Goal: Task Accomplishment & Management: Complete application form

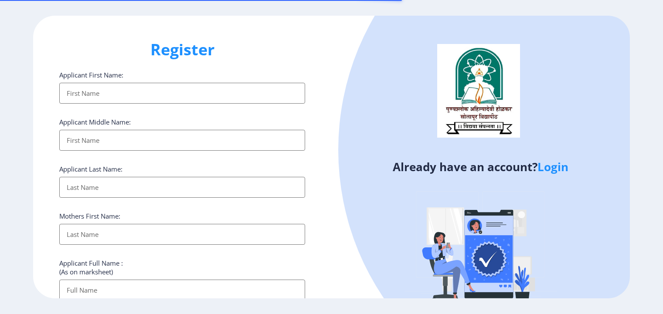
select select
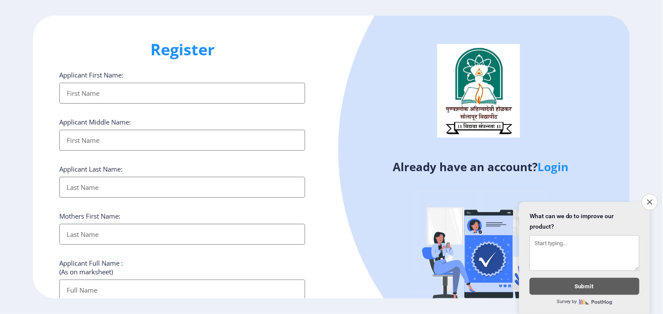
click at [81, 90] on input "Applicant First Name:" at bounding box center [182, 93] width 246 height 21
click at [649, 199] on icon "Close survey" at bounding box center [650, 202] width 6 height 6
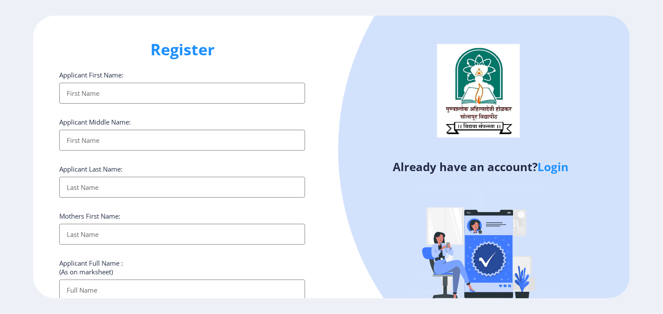
click at [68, 93] on input "Applicant First Name:" at bounding box center [182, 93] width 246 height 21
type input "[DEMOGRAPHIC_DATA]"
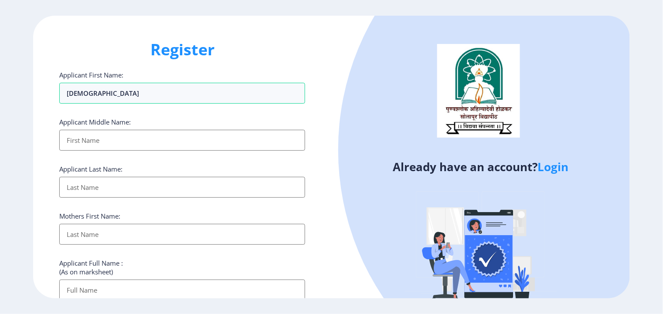
click at [75, 138] on input "Applicant First Name:" at bounding box center [182, 140] width 246 height 21
type input "dada"
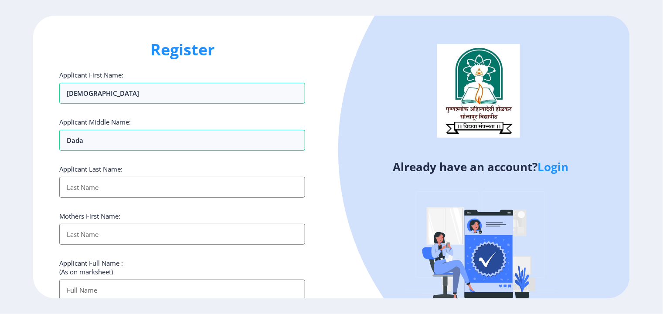
click at [71, 194] on input "Applicant First Name:" at bounding box center [182, 187] width 246 height 21
type input "[PERSON_NAME]"
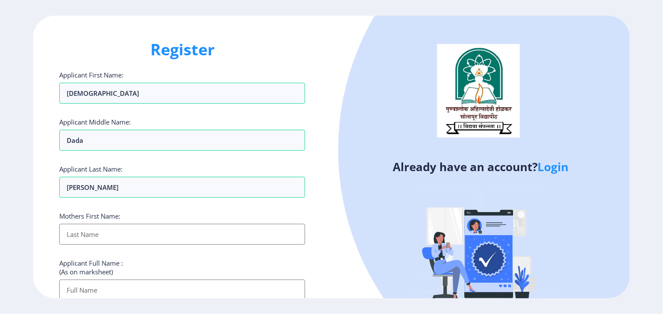
click at [73, 228] on input "Applicant First Name:" at bounding box center [182, 234] width 246 height 21
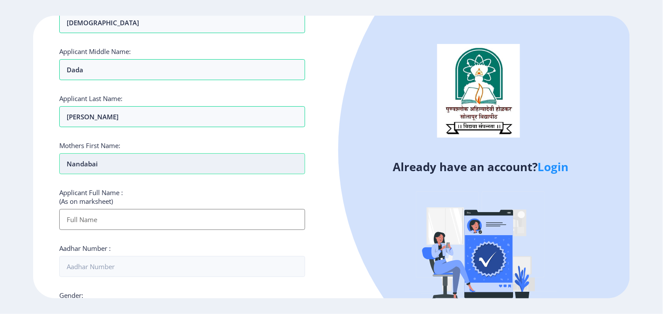
scroll to position [87, 0]
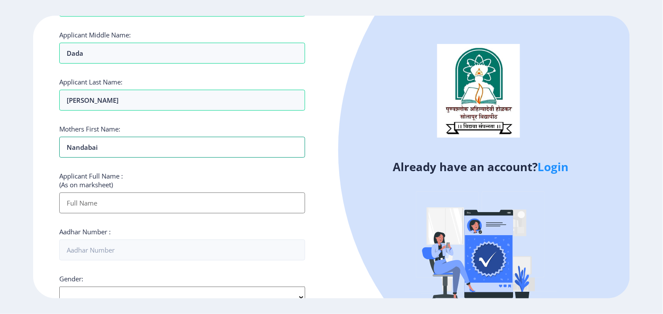
type input "nandabai"
click at [76, 203] on input "Applicant First Name:" at bounding box center [182, 203] width 246 height 21
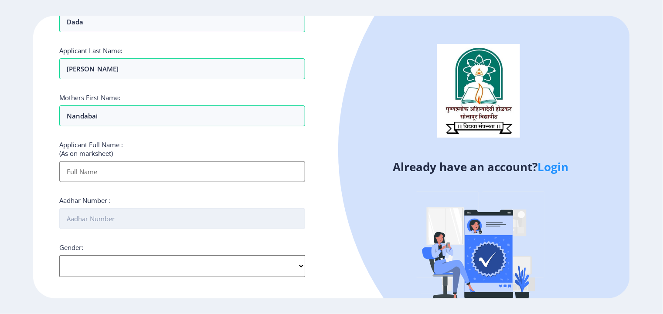
scroll to position [131, 0]
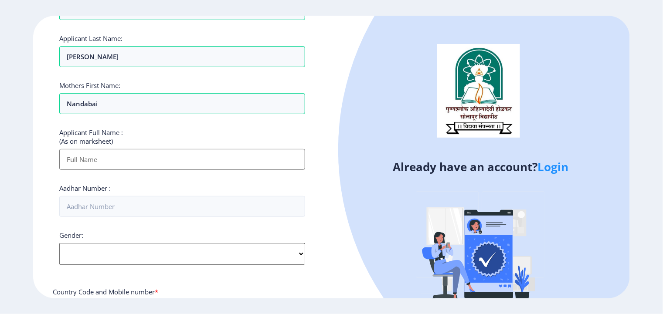
click at [74, 158] on input "Applicant First Name:" at bounding box center [182, 159] width 246 height 21
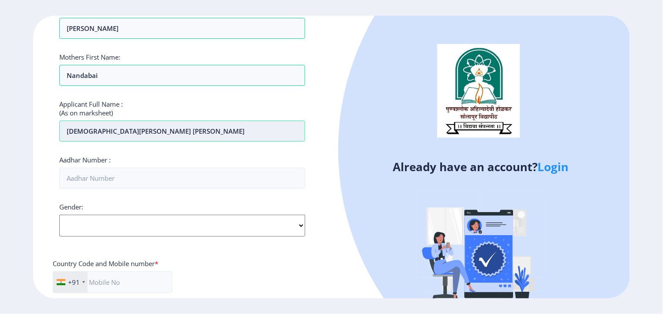
scroll to position [174, 0]
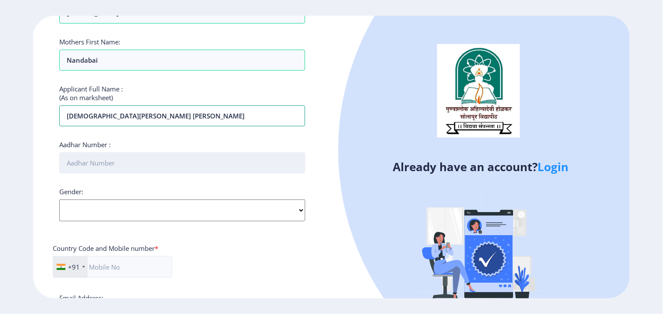
type input "[DEMOGRAPHIC_DATA][PERSON_NAME] [PERSON_NAME]"
click at [72, 168] on input "Aadhar Number :" at bounding box center [182, 163] width 246 height 21
type input "210391381335"
click at [92, 208] on select "Select Gender [DEMOGRAPHIC_DATA] [DEMOGRAPHIC_DATA] Other" at bounding box center [182, 211] width 246 height 22
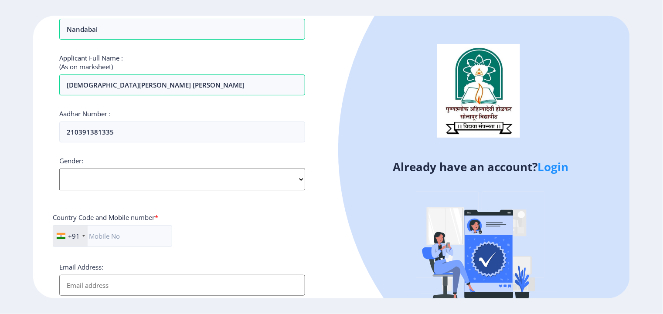
scroll to position [218, 0]
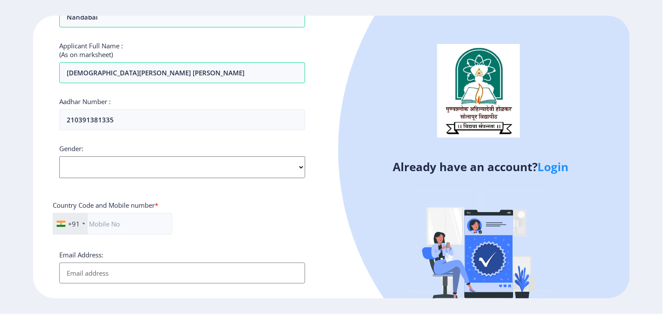
click at [84, 165] on select "Select Gender [DEMOGRAPHIC_DATA] [DEMOGRAPHIC_DATA] Other" at bounding box center [182, 168] width 246 height 22
select select "[DEMOGRAPHIC_DATA]"
click at [59, 157] on select "Select Gender [DEMOGRAPHIC_DATA] [DEMOGRAPHIC_DATA] Other" at bounding box center [182, 168] width 246 height 22
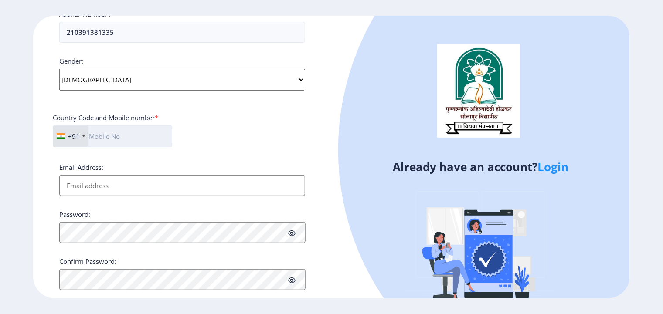
click at [106, 129] on input "text" at bounding box center [112, 137] width 119 height 22
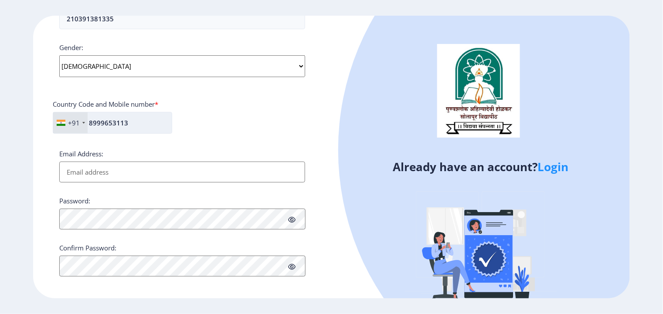
scroll to position [322, 0]
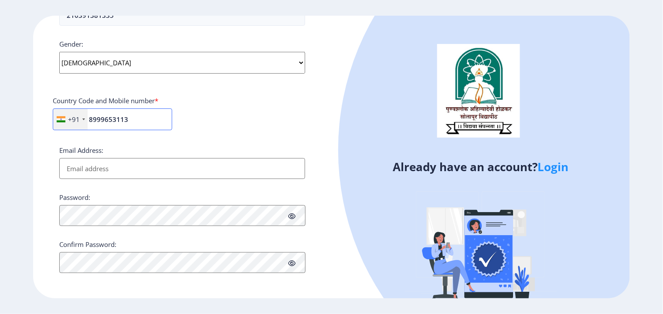
type input "8999653113"
click at [96, 168] on input "Email Address:" at bounding box center [182, 168] width 246 height 21
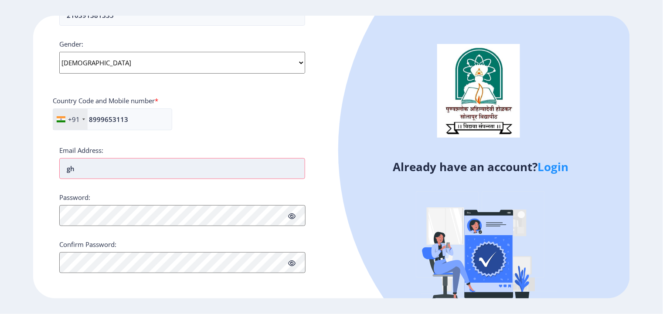
type input "g"
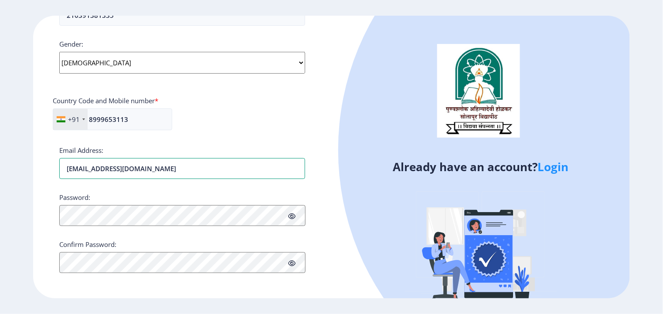
type input "[EMAIL_ADDRESS][DOMAIN_NAME]"
click at [292, 264] on icon at bounding box center [291, 263] width 7 height 7
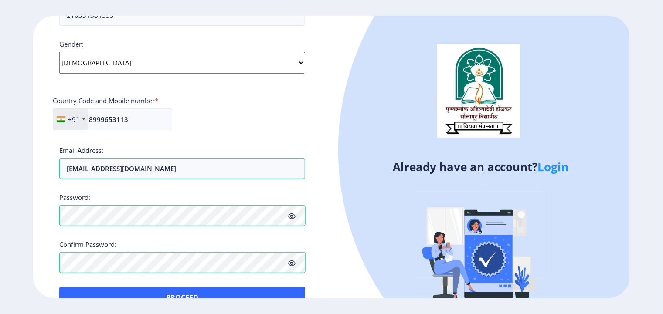
click at [292, 264] on icon at bounding box center [291, 263] width 7 height 7
click at [292, 262] on icon at bounding box center [291, 263] width 7 height 7
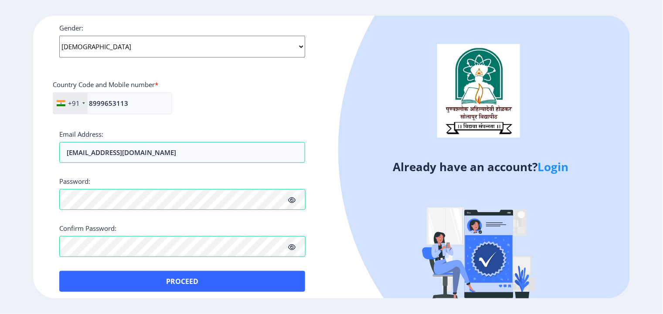
scroll to position [343, 0]
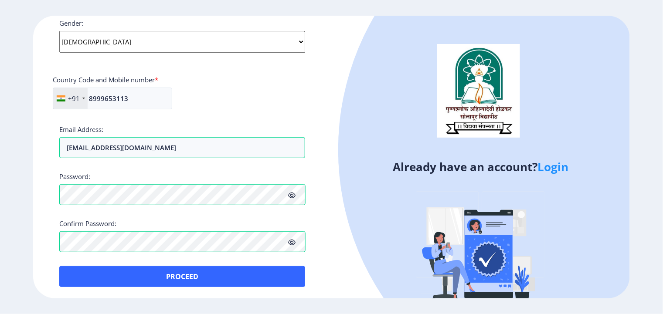
click at [294, 240] on icon at bounding box center [291, 242] width 7 height 7
click at [291, 192] on icon at bounding box center [291, 195] width 7 height 7
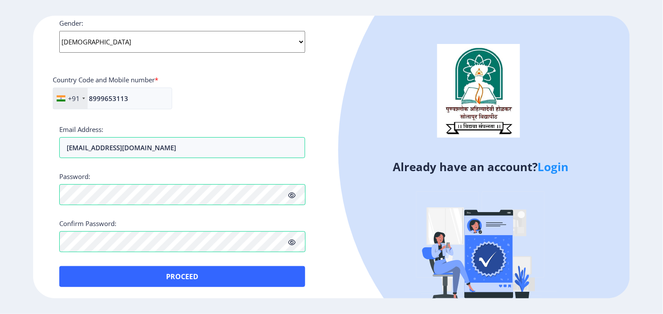
click at [291, 192] on icon at bounding box center [291, 195] width 7 height 7
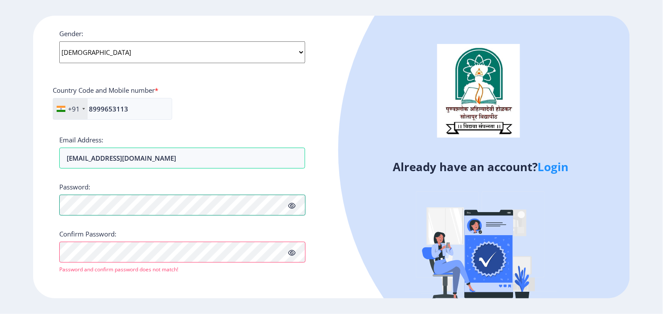
scroll to position [332, 0]
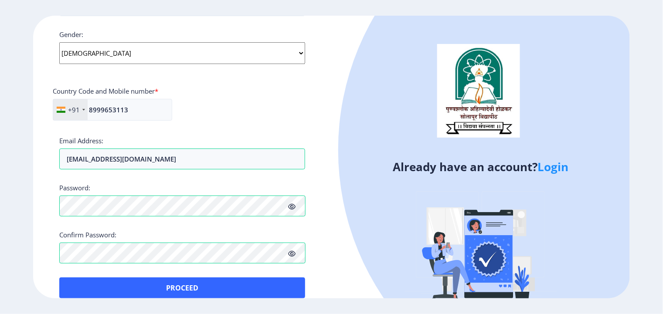
click at [294, 204] on icon at bounding box center [291, 207] width 7 height 7
click at [289, 252] on icon at bounding box center [291, 254] width 7 height 7
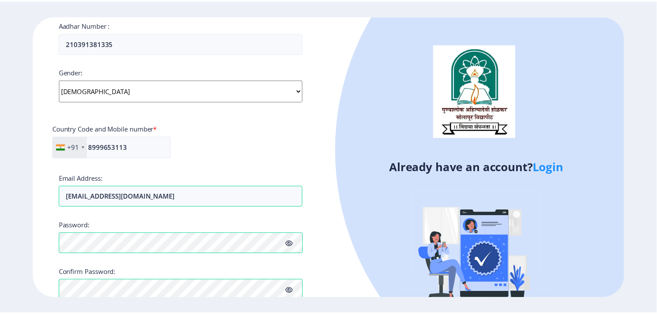
scroll to position [343, 0]
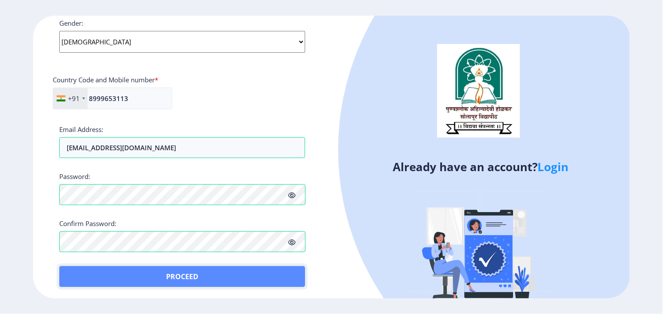
click at [164, 271] on button "Proceed" at bounding box center [182, 276] width 246 height 21
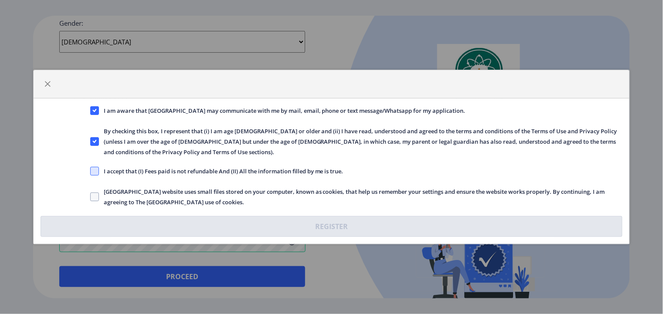
click at [92, 169] on span at bounding box center [94, 171] width 9 height 9
click at [91, 171] on input "I accept that (I) Fees paid is not refundable And (II) All the information fill…" at bounding box center [90, 171] width 0 height 0
checkbox input "true"
click at [92, 196] on span at bounding box center [94, 197] width 9 height 9
click at [91, 197] on input "[GEOGRAPHIC_DATA] website uses small files stored on your computer, known as co…" at bounding box center [90, 197] width 0 height 0
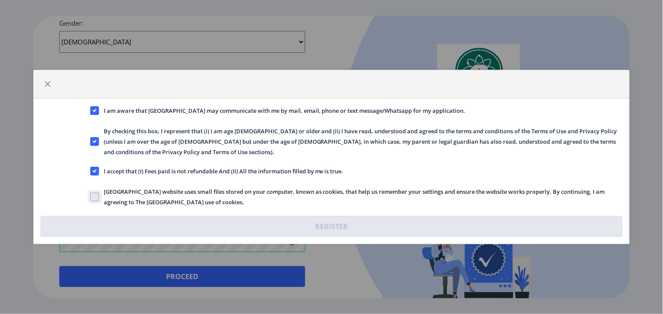
checkbox input "true"
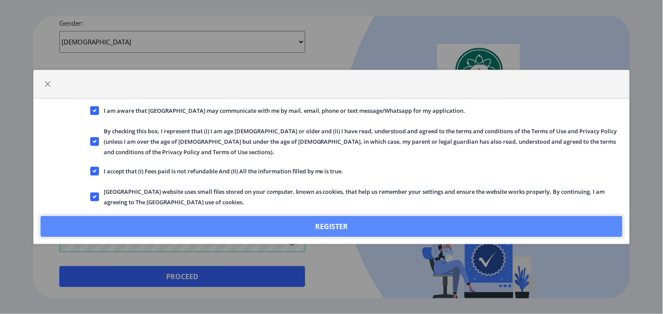
click at [302, 227] on button "Register" at bounding box center [332, 226] width 582 height 21
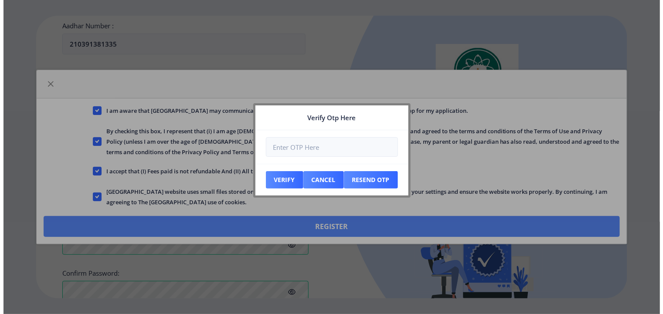
scroll to position [392, 0]
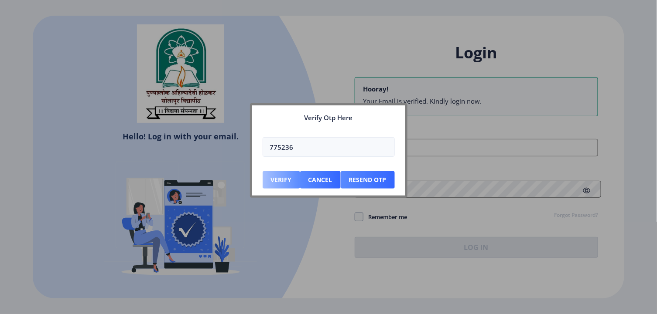
type input "775236"
click at [269, 178] on button "Verify" at bounding box center [280, 179] width 37 height 17
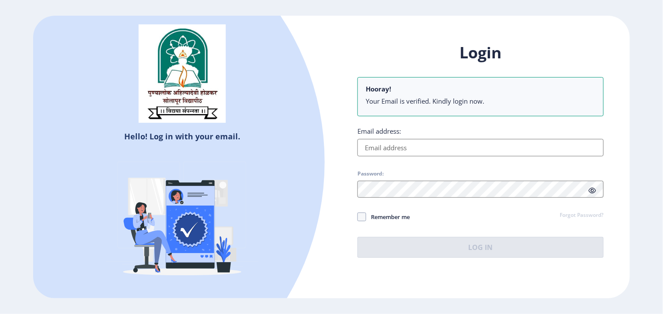
click at [391, 149] on input "Email address:" at bounding box center [480, 147] width 246 height 17
type input "[EMAIL_ADDRESS][DOMAIN_NAME]"
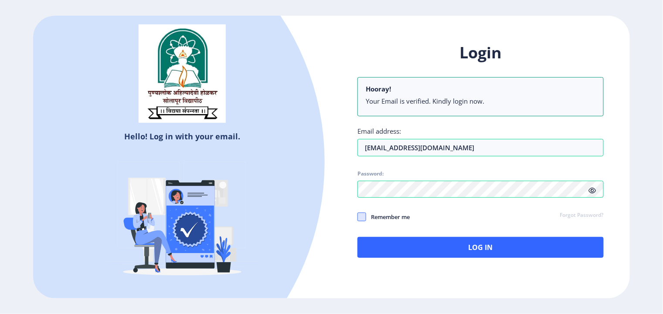
click at [360, 217] on span at bounding box center [361, 217] width 9 height 9
click at [358, 217] on input "Remember me" at bounding box center [357, 217] width 0 height 0
checkbox input "true"
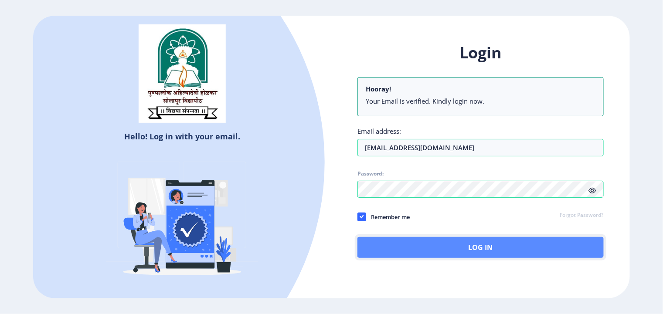
click at [428, 242] on button "Log In" at bounding box center [480, 247] width 246 height 21
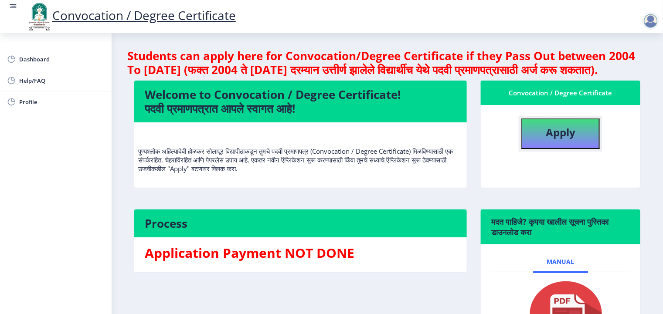
click at [573, 140] on b "Apply" at bounding box center [561, 132] width 30 height 14
select select
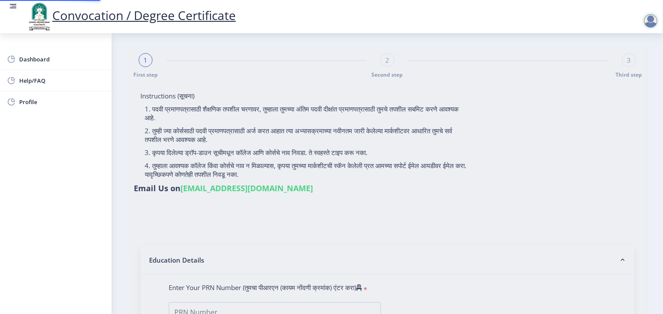
type input "[DEMOGRAPHIC_DATA][PERSON_NAME] [PERSON_NAME]"
type input "nandabai"
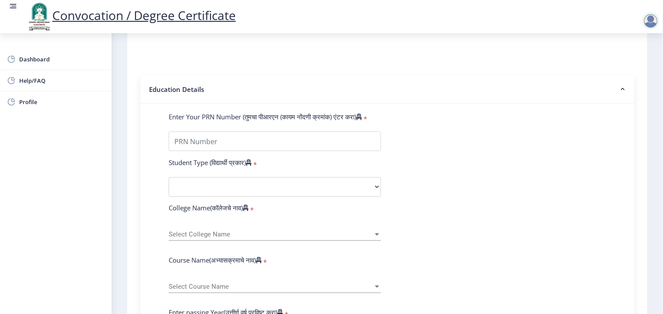
scroll to position [218, 0]
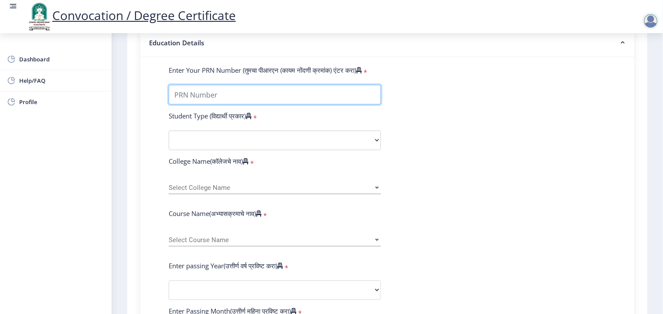
click at [201, 85] on input "Enter Your PRN Number (तुमचा पीआरएन (कायम नोंदणी क्रमांक) एंटर करा)" at bounding box center [275, 95] width 212 height 20
type input "202201007045204"
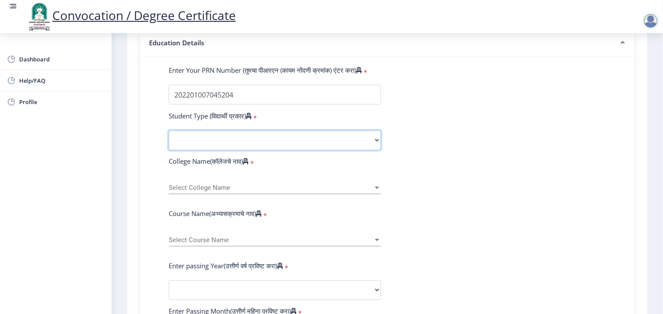
click at [199, 131] on select "Select Student Type Regular External" at bounding box center [275, 141] width 212 height 20
select select "Regular"
click at [169, 131] on select "Select Student Type Regular External" at bounding box center [275, 141] width 212 height 20
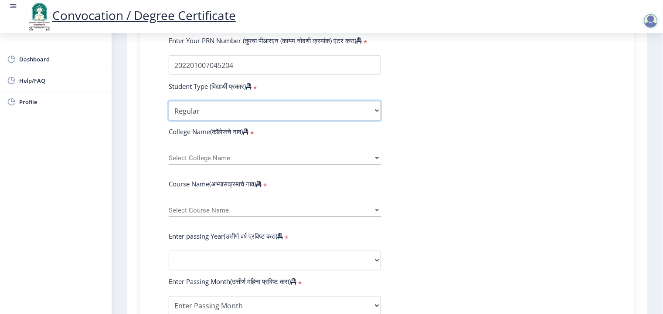
scroll to position [262, 0]
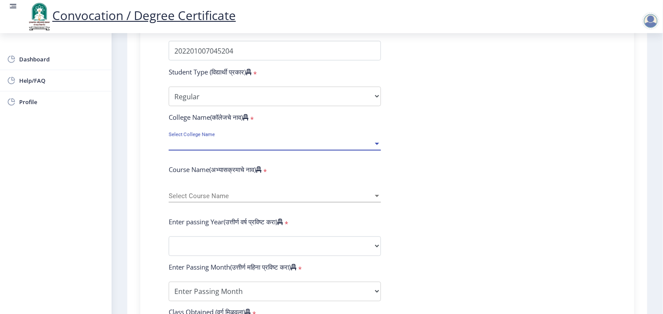
click at [184, 140] on span "Select College Name" at bounding box center [271, 143] width 204 height 7
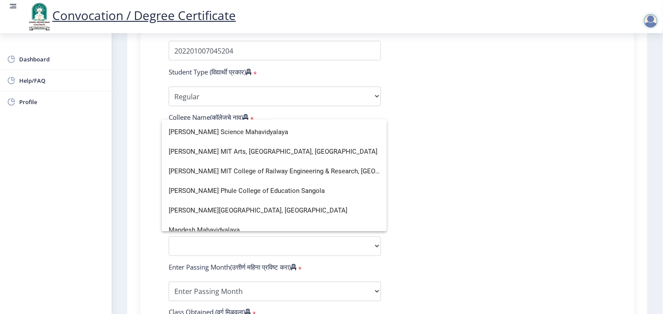
scroll to position [1221, 0]
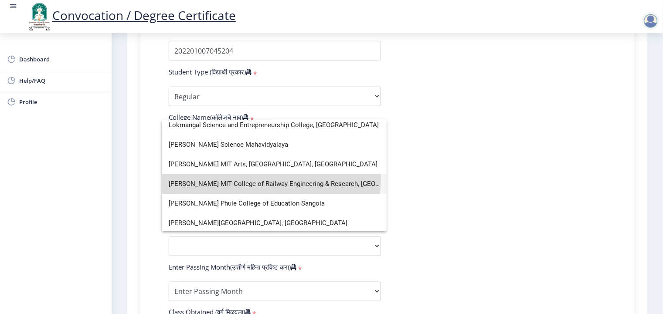
click at [229, 178] on span "[PERSON_NAME] MIT College of Railway Engineering & Research, [GEOGRAPHIC_DATA] …" at bounding box center [274, 184] width 211 height 20
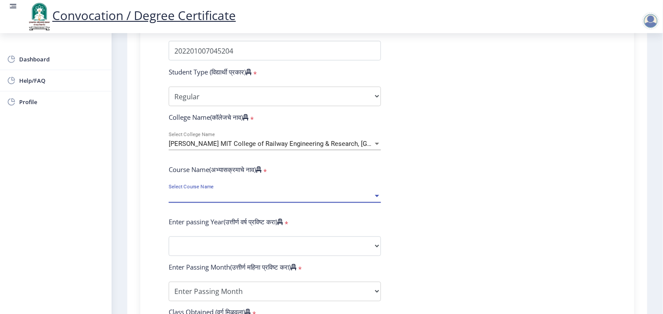
click at [200, 193] on span "Select Course Name" at bounding box center [271, 196] width 204 height 7
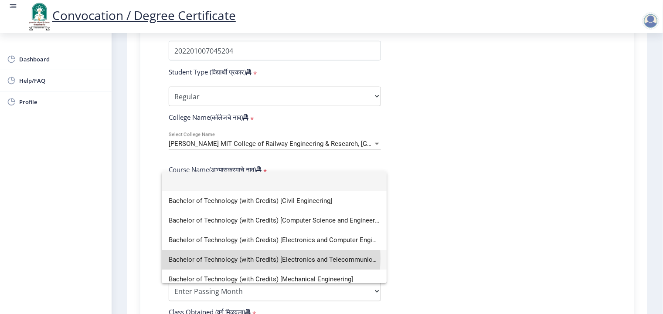
click at [248, 259] on span "Bachelor of Technology (with Credits) [Electronics and Telecommunication Engine…" at bounding box center [274, 260] width 211 height 20
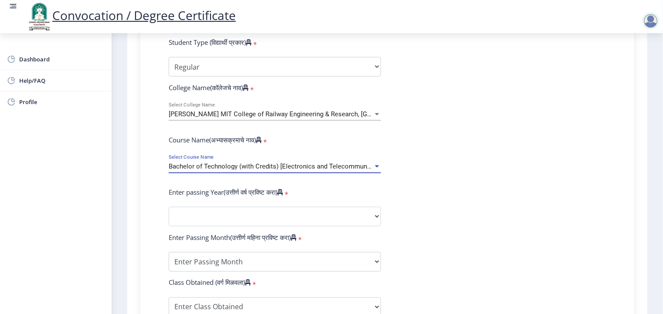
scroll to position [305, 0]
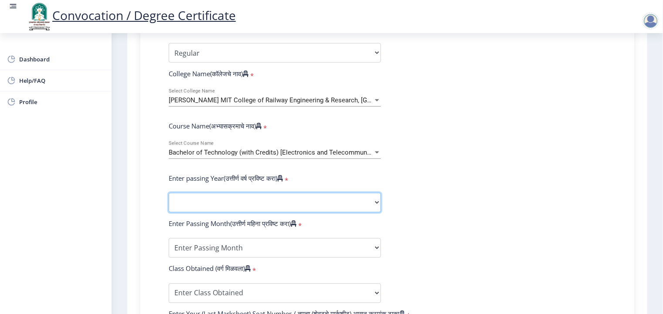
click at [228, 193] on select "2025 2024 2023 2022 2021 2020 2019 2018 2017 2016 2015 2014 2013 2012 2011 2010…" at bounding box center [275, 203] width 212 height 20
select select "2025"
click at [169, 193] on select "2025 2024 2023 2022 2021 2020 2019 2018 2017 2016 2015 2014 2013 2012 2011 2010…" at bounding box center [275, 203] width 212 height 20
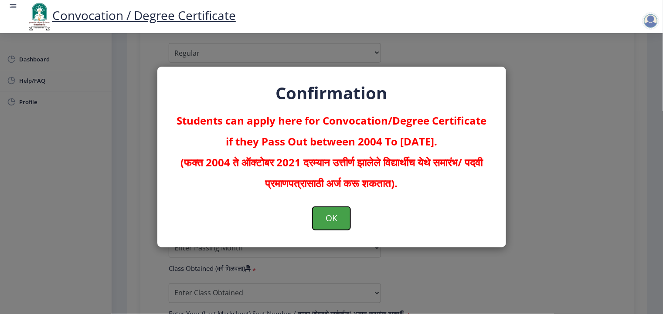
click at [332, 221] on button "OK" at bounding box center [332, 218] width 38 height 23
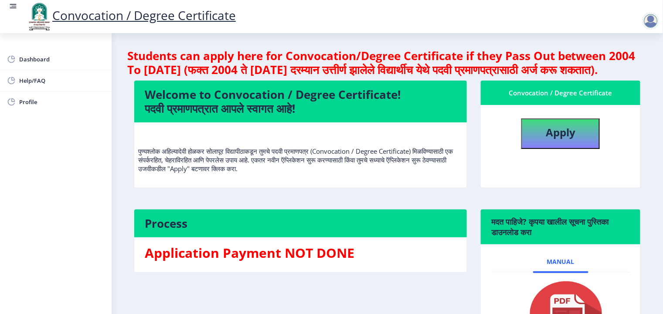
select select
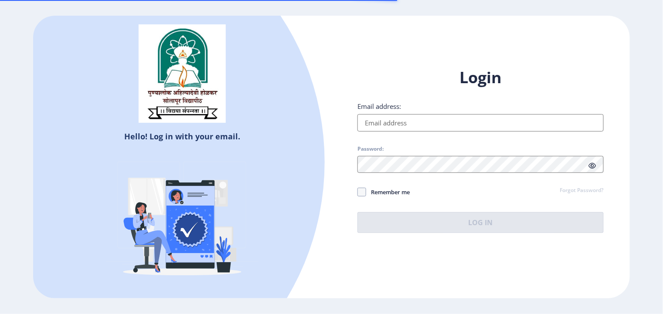
select select
